Goal: Use online tool/utility: Utilize a website feature to perform a specific function

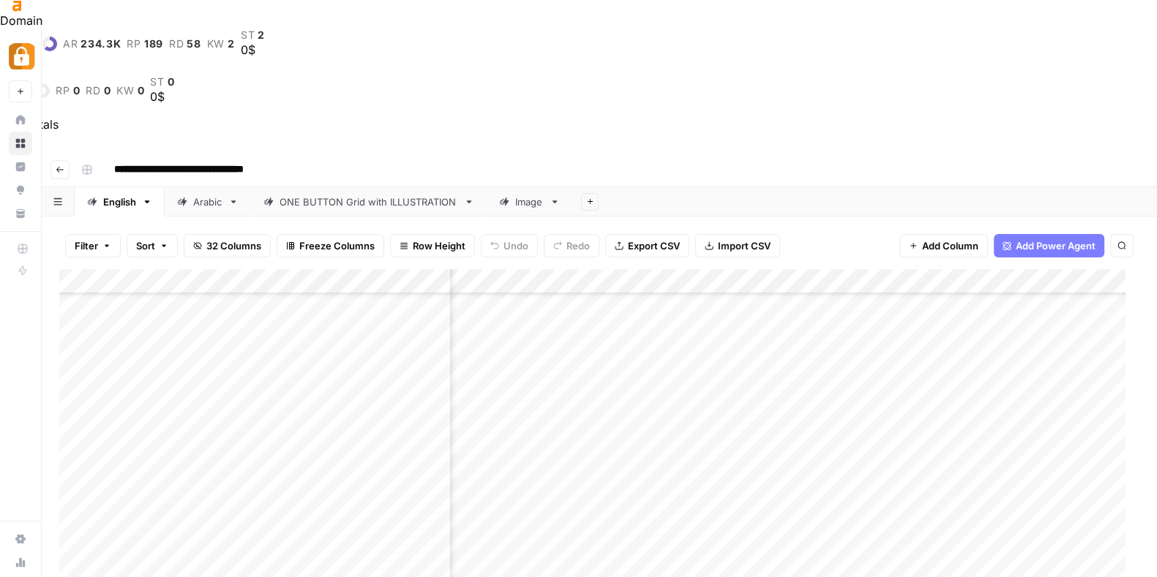
scroll to position [3506, 349]
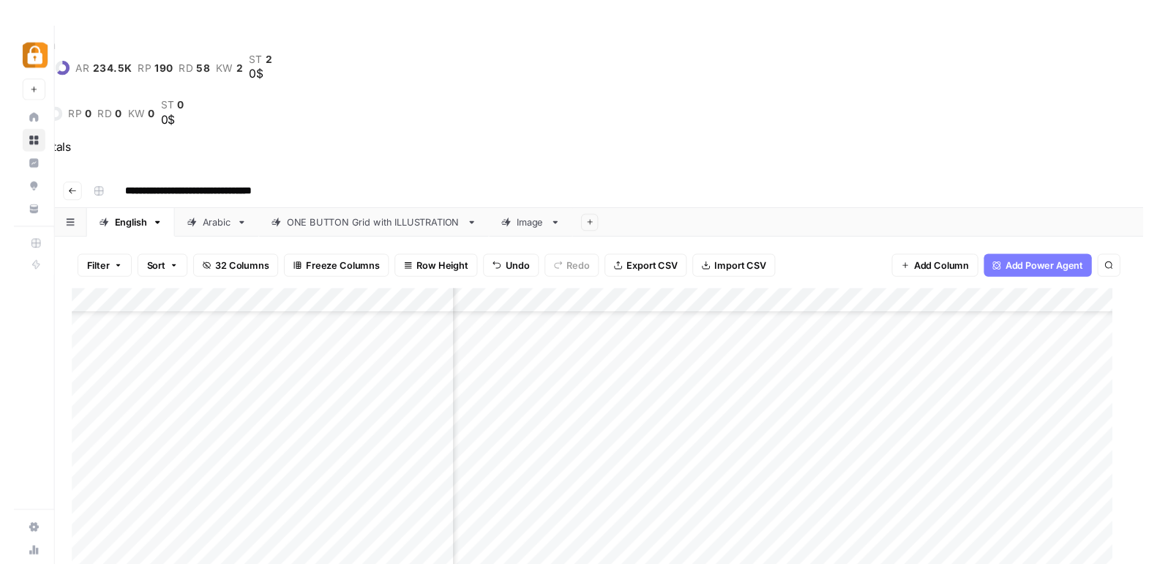
scroll to position [3755, 493]
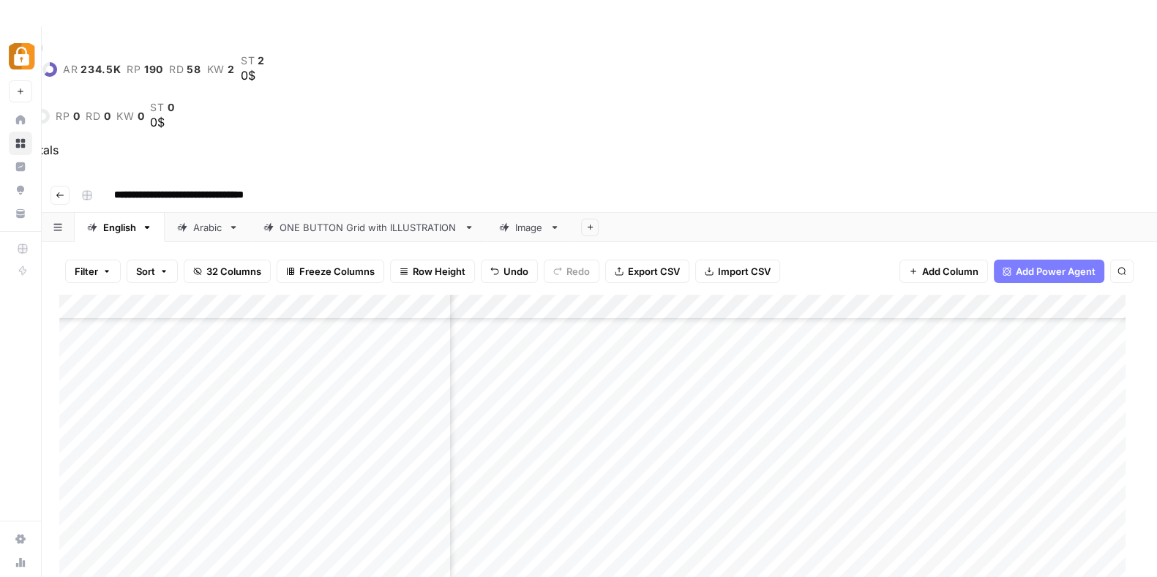
click at [807, 295] on div "Add Column" at bounding box center [599, 501] width 1080 height 413
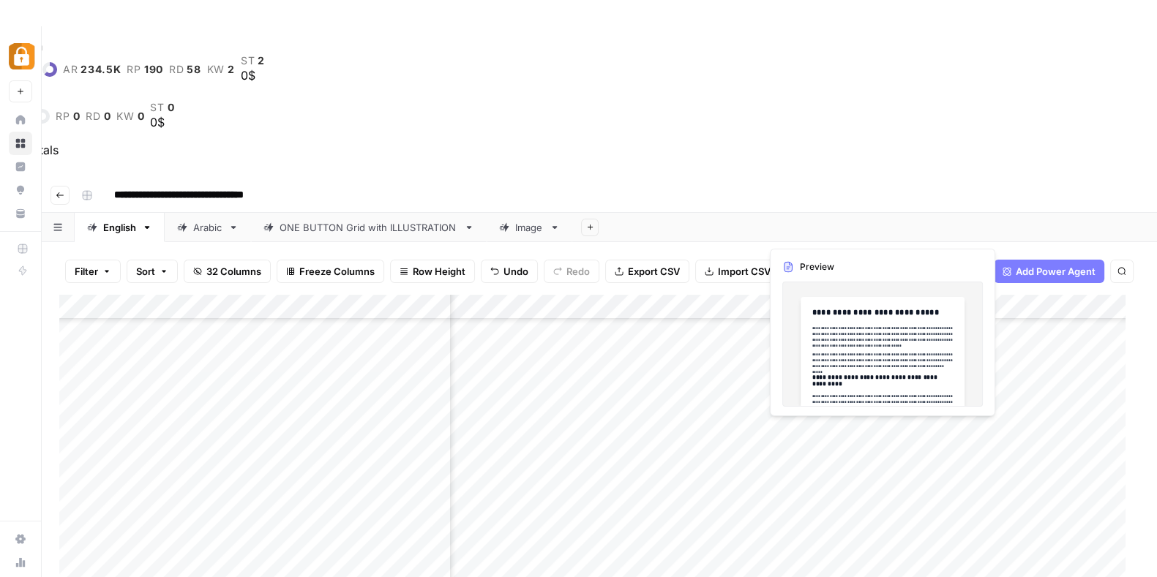
click at [807, 295] on div "Add Column" at bounding box center [599, 501] width 1080 height 413
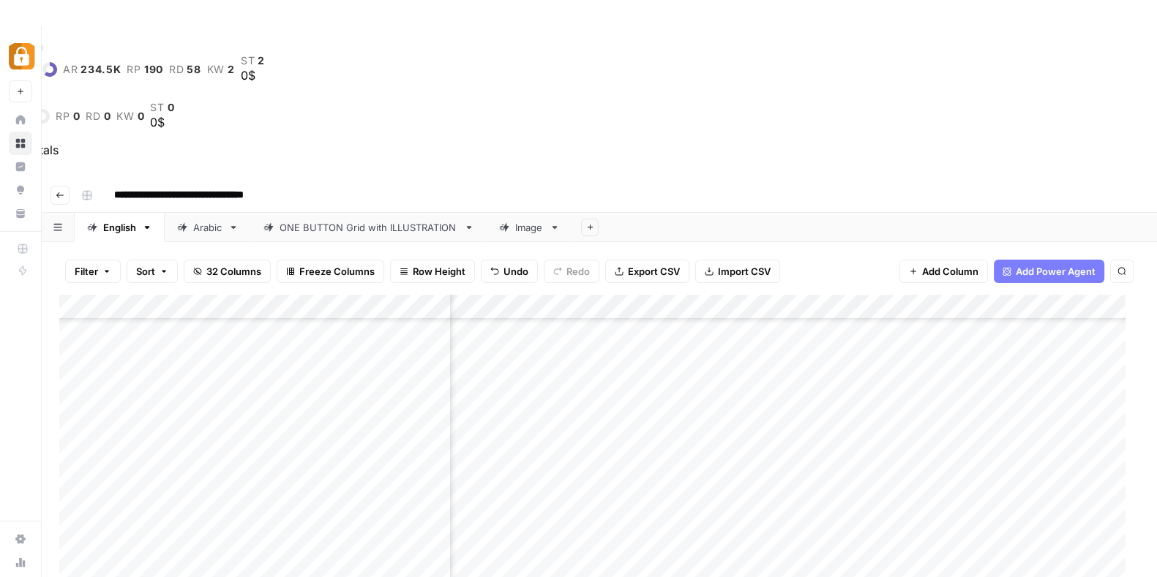
click at [807, 223] on div at bounding box center [827, 231] width 134 height 27
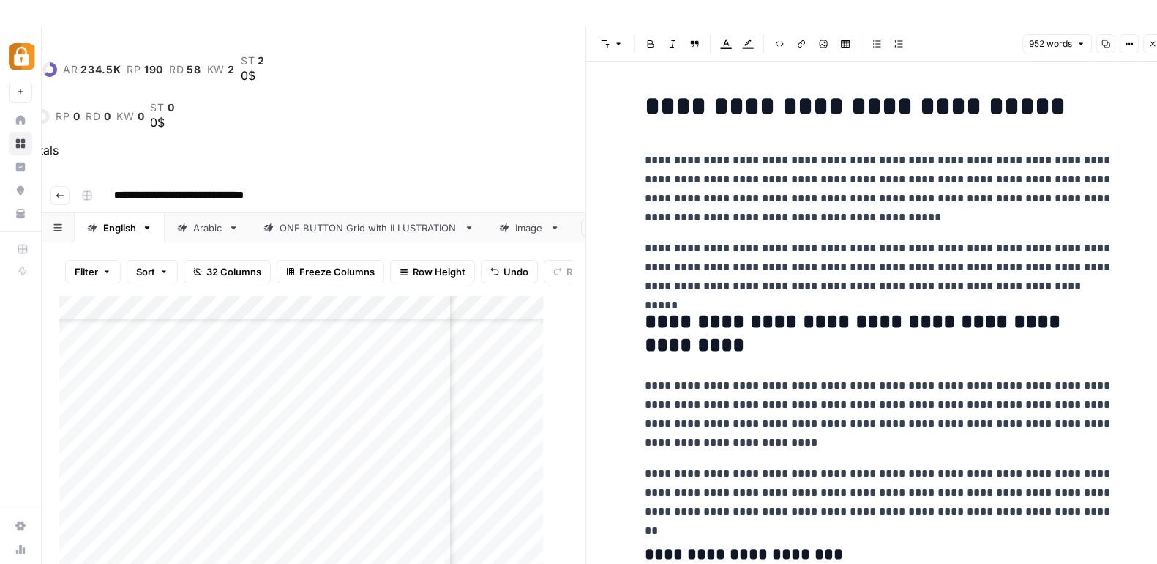
scroll to position [0, 14]
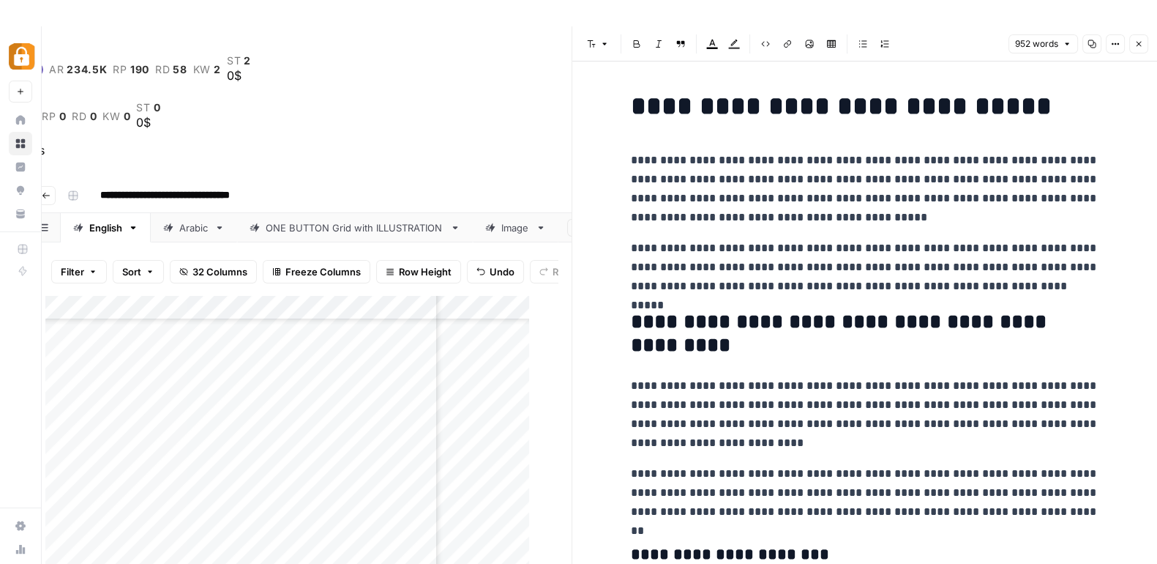
click at [807, 223] on div at bounding box center [827, 231] width 134 height 27
